Goal: Transaction & Acquisition: Book appointment/travel/reservation

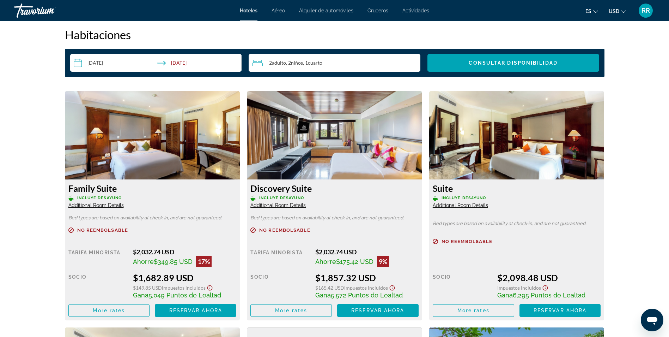
click at [140, 119] on img "Main content" at bounding box center [152, 135] width 175 height 88
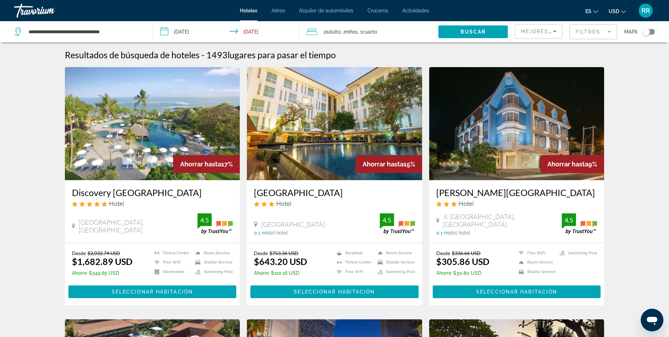
click at [133, 136] on img "Main content" at bounding box center [152, 123] width 175 height 113
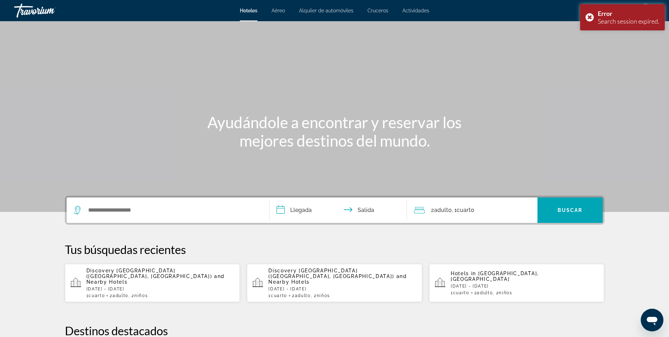
click at [104, 286] on p "[DATE] - [DATE]" at bounding box center [160, 288] width 148 height 5
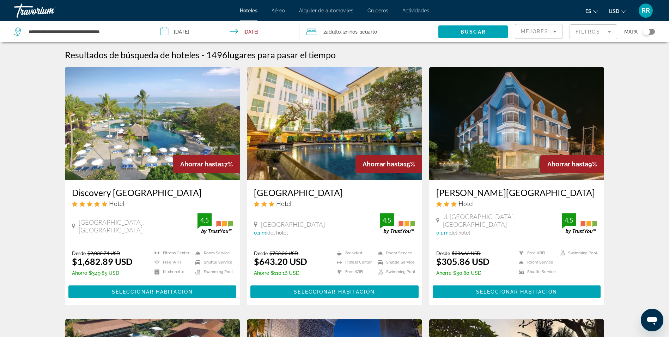
click at [153, 120] on img "Main content" at bounding box center [152, 123] width 175 height 113
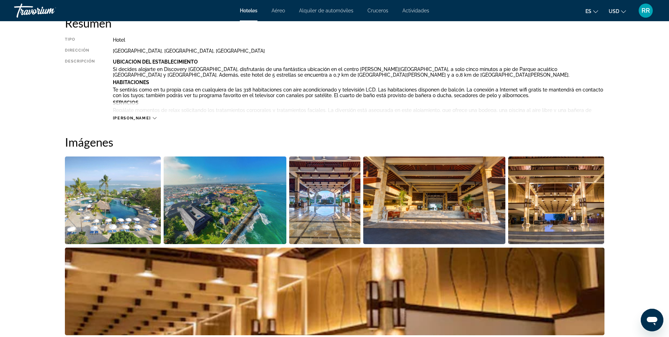
scroll to position [254, 0]
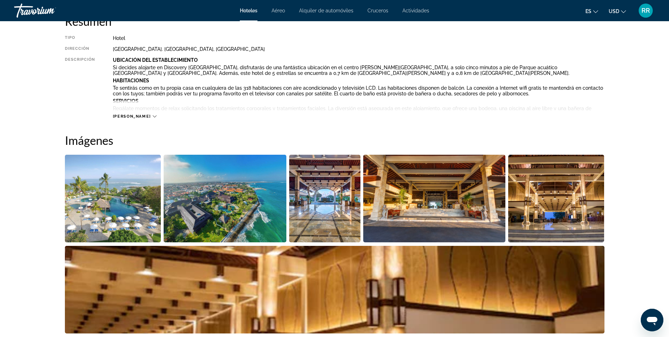
click at [92, 231] on img "Open full-screen image slider" at bounding box center [113, 198] width 96 height 87
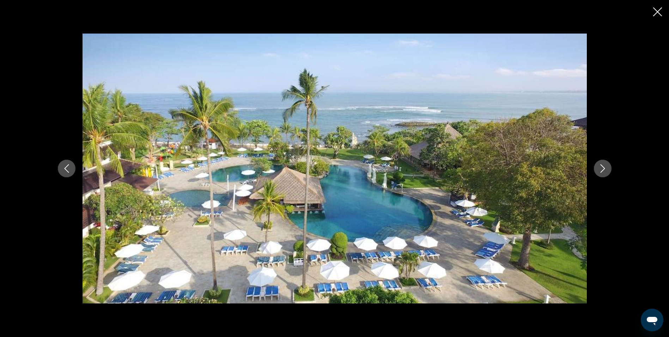
click at [604, 168] on icon "Next image" at bounding box center [602, 168] width 5 height 8
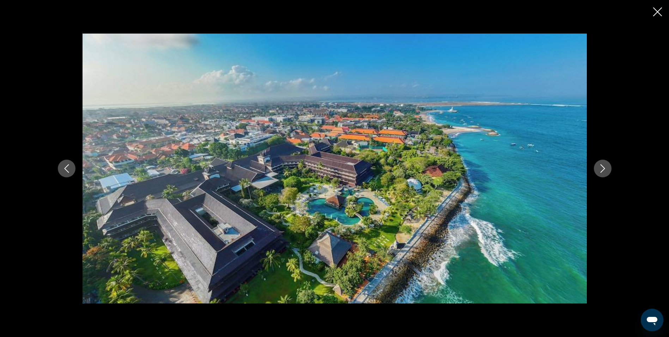
click at [604, 168] on icon "Next image" at bounding box center [602, 168] width 5 height 8
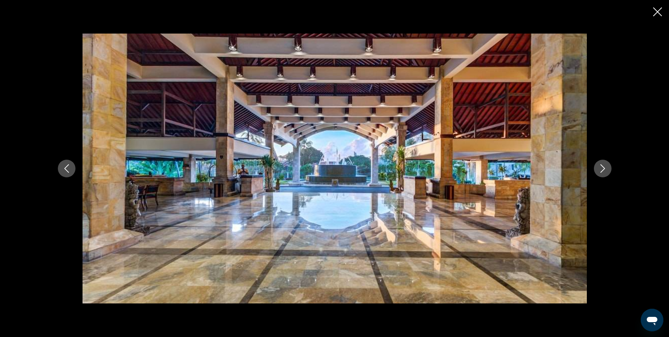
click at [607, 173] on button "Next image" at bounding box center [603, 168] width 18 height 18
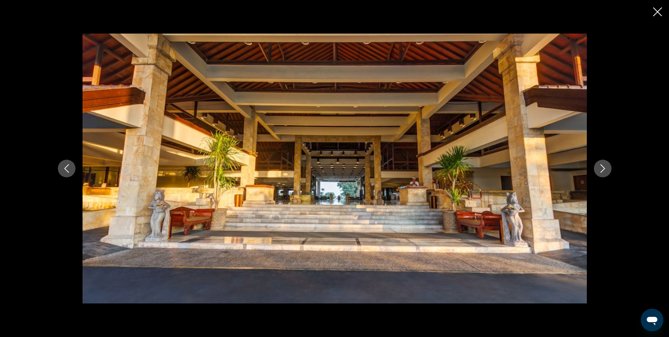
click at [607, 173] on button "Next image" at bounding box center [603, 168] width 18 height 18
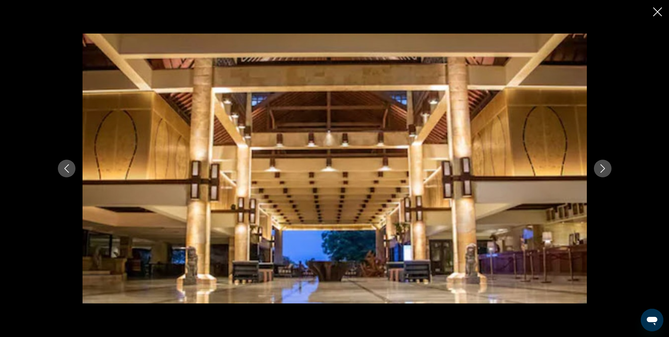
click at [607, 173] on button "Next image" at bounding box center [603, 168] width 18 height 18
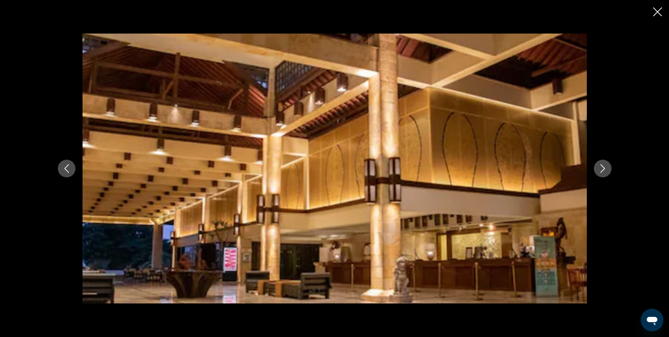
click at [603, 173] on button "Next image" at bounding box center [603, 168] width 18 height 18
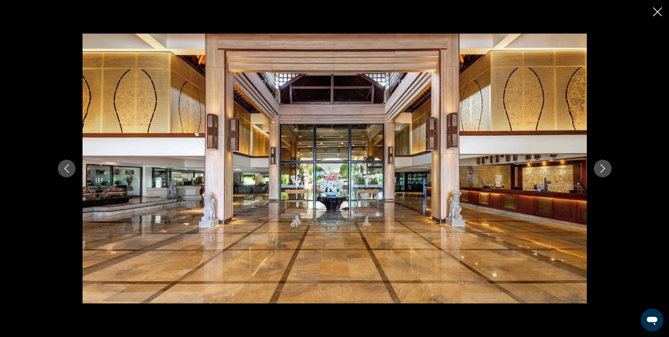
click at [608, 174] on button "Next image" at bounding box center [603, 168] width 18 height 18
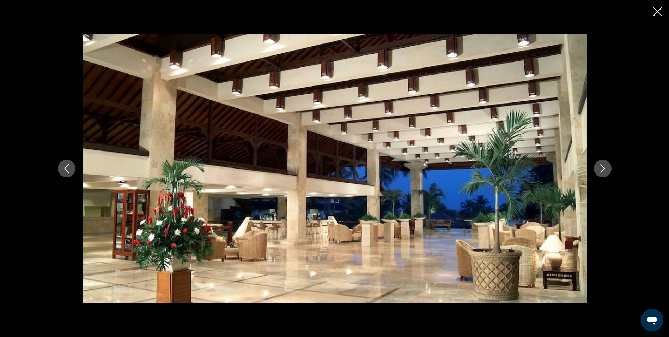
click at [655, 15] on icon "Close slideshow" at bounding box center [657, 11] width 9 height 9
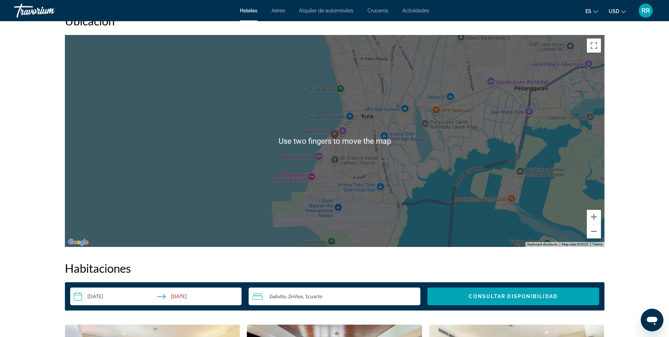
scroll to position [675, 0]
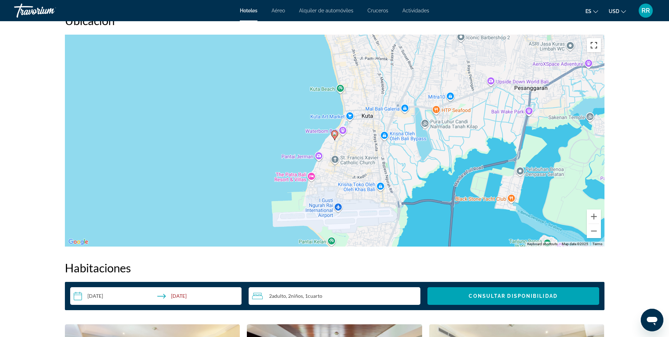
click at [593, 48] on button "Toggle fullscreen view" at bounding box center [594, 45] width 14 height 14
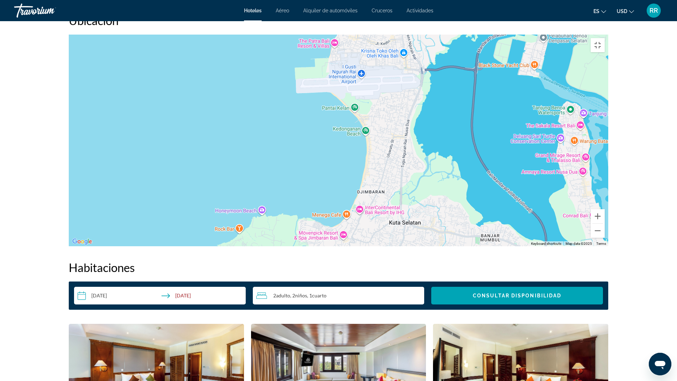
click at [350, 137] on div "To activate drag with keyboard, press Alt + Enter. Once in keyboard drag state,…" at bounding box center [339, 141] width 540 height 212
drag, startPoint x: 350, startPoint y: 137, endPoint x: 93, endPoint y: 257, distance: 283.9
click at [93, 246] on div "To activate drag with keyboard, press Alt + Enter. Once in keyboard drag state,…" at bounding box center [339, 141] width 540 height 212
click at [253, 147] on div "To activate drag with keyboard, press Alt + Enter. Once in keyboard drag state,…" at bounding box center [339, 141] width 540 height 212
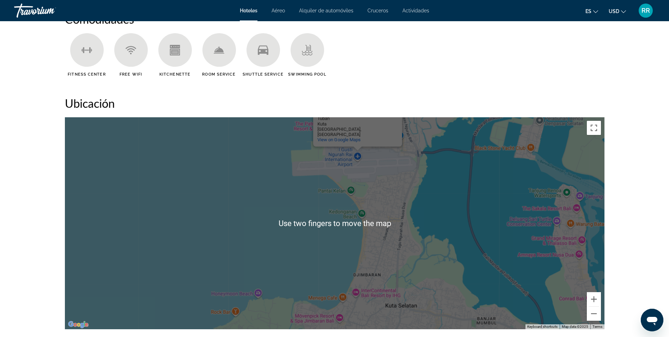
scroll to position [591, 0]
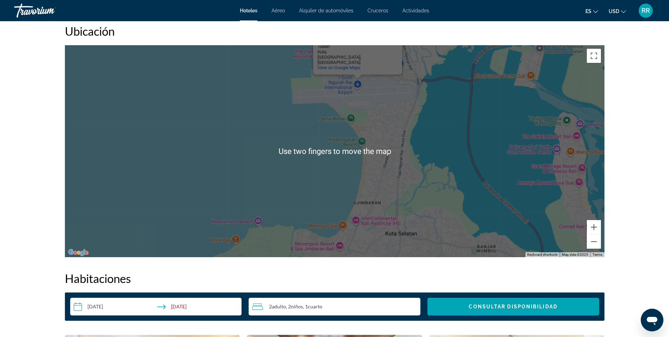
scroll to position [672, 0]
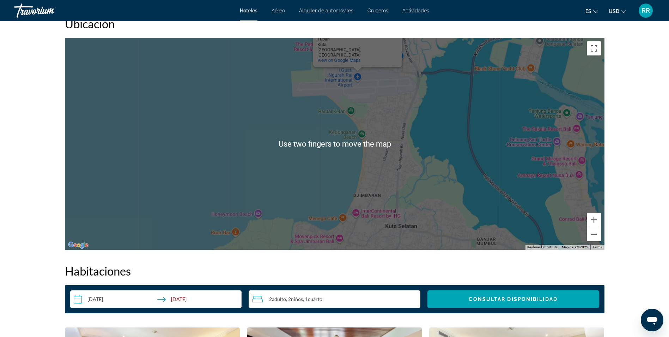
click at [593, 238] on button "Zoom out" at bounding box center [594, 234] width 14 height 14
